Goal: Book appointment/travel/reservation

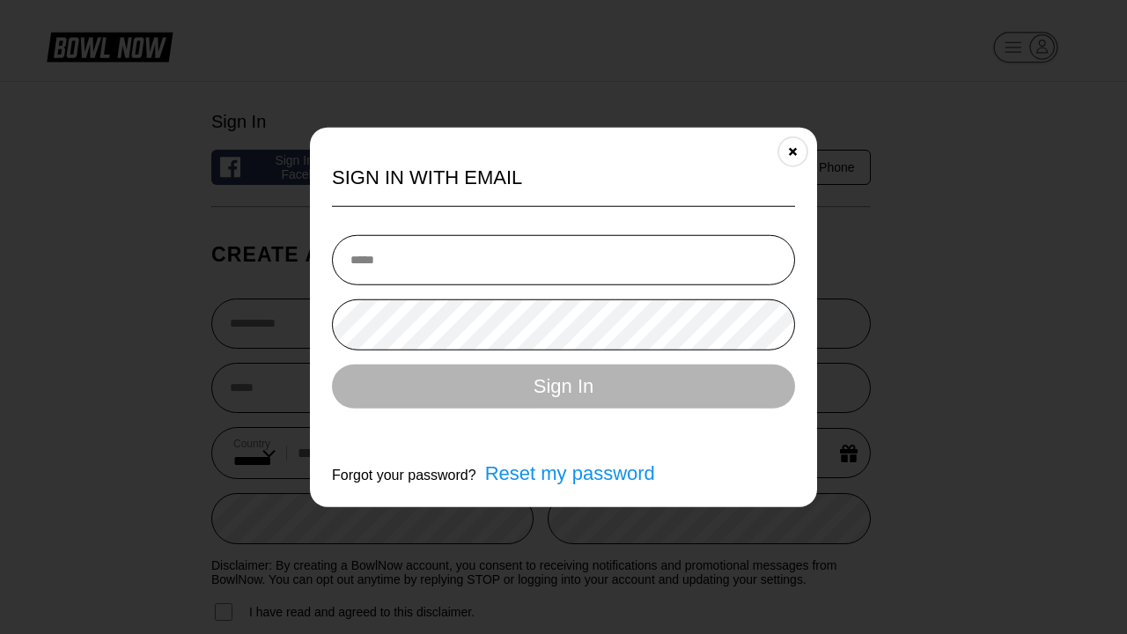
select select "**"
type input "**********"
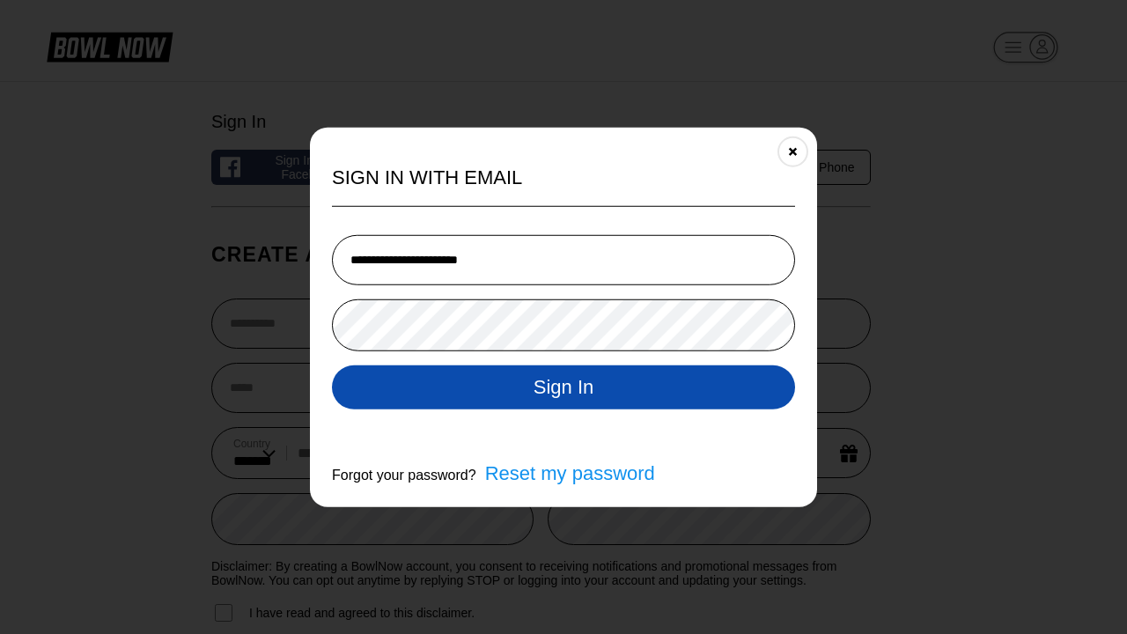
click at [564, 388] on button "Sign In" at bounding box center [563, 387] width 463 height 44
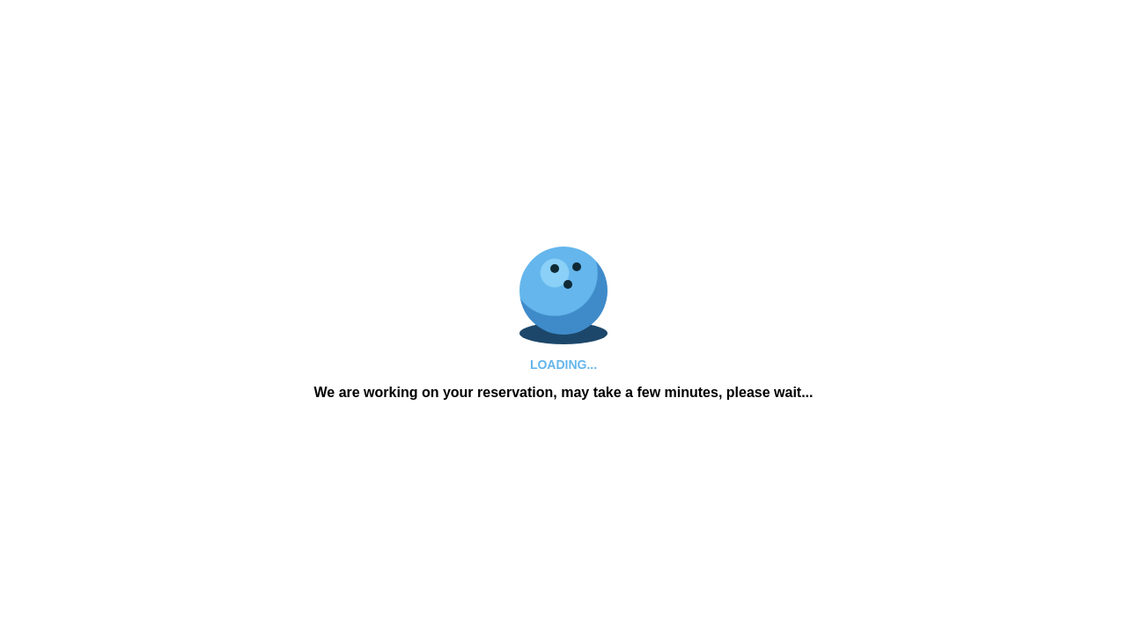
scroll to position [843, 0]
